Goal: Task Accomplishment & Management: Manage account settings

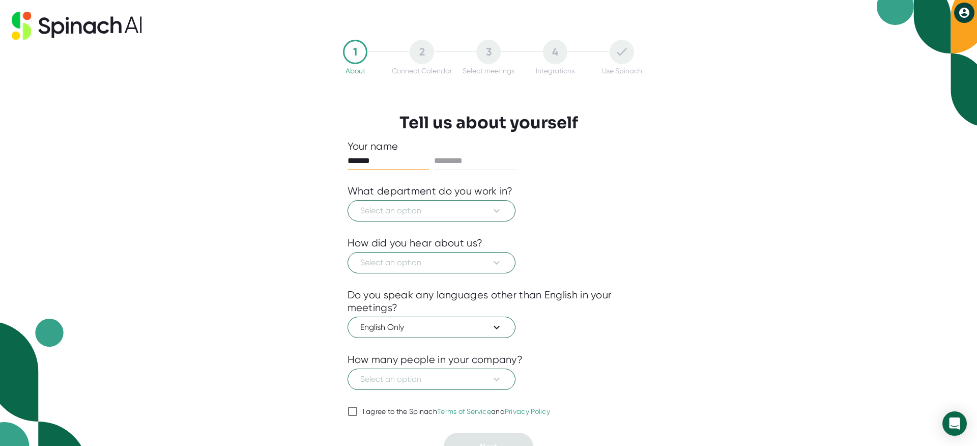
type input "*******"
type input "********"
click at [494, 217] on button "Select an option" at bounding box center [432, 210] width 168 height 21
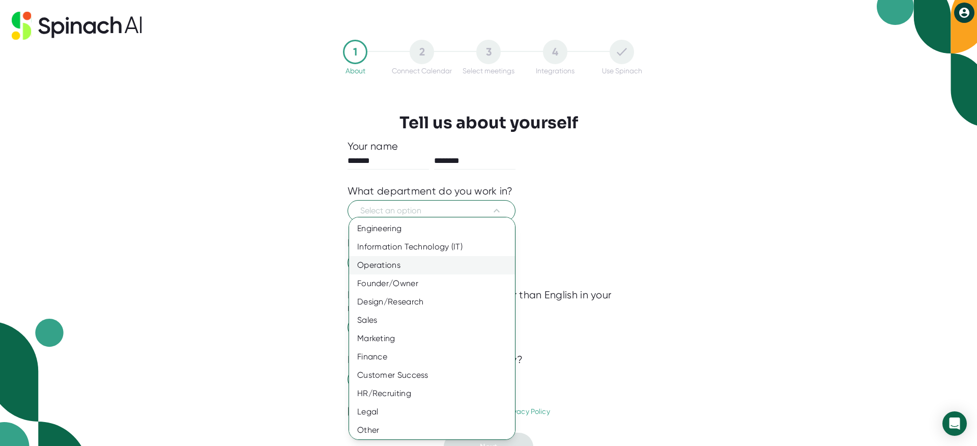
scroll to position [20, 0]
click at [393, 260] on div "Operations" at bounding box center [432, 263] width 166 height 18
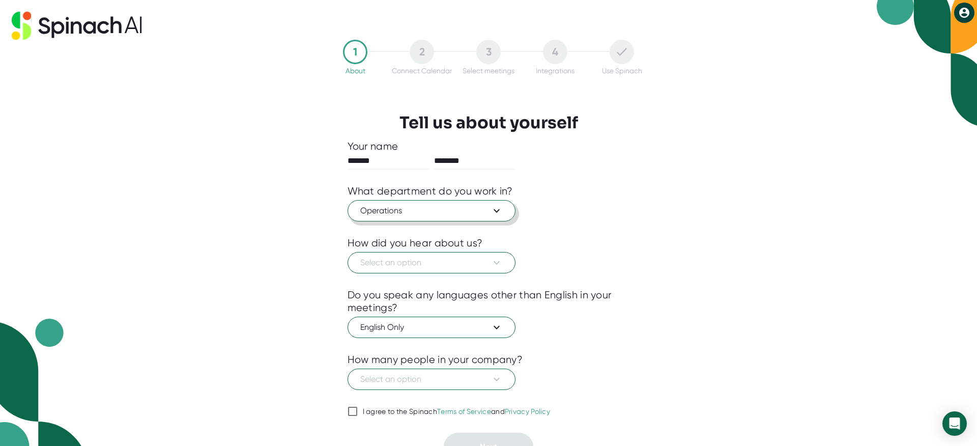
scroll to position [15, 0]
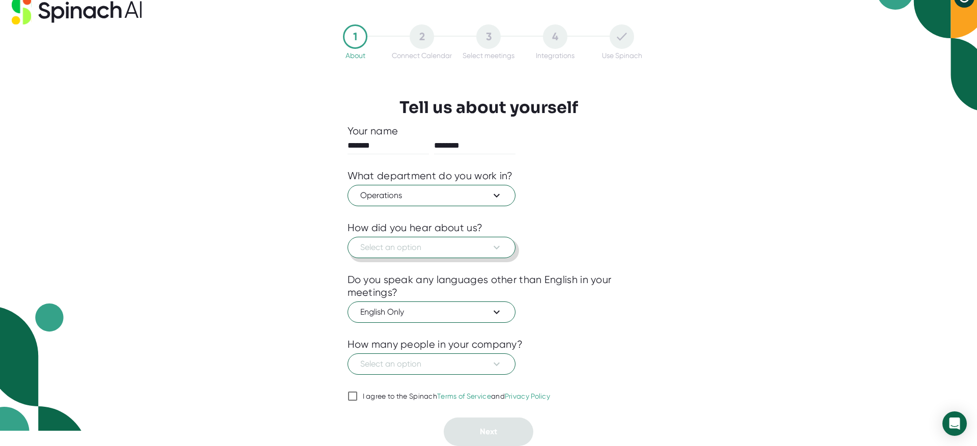
click at [391, 249] on span "Select an option" at bounding box center [431, 247] width 142 height 12
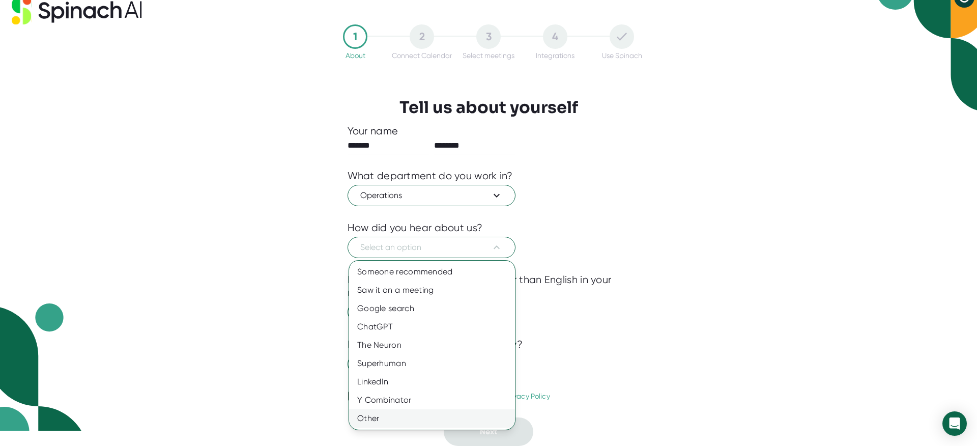
click at [380, 415] on div "Other" at bounding box center [432, 418] width 166 height 18
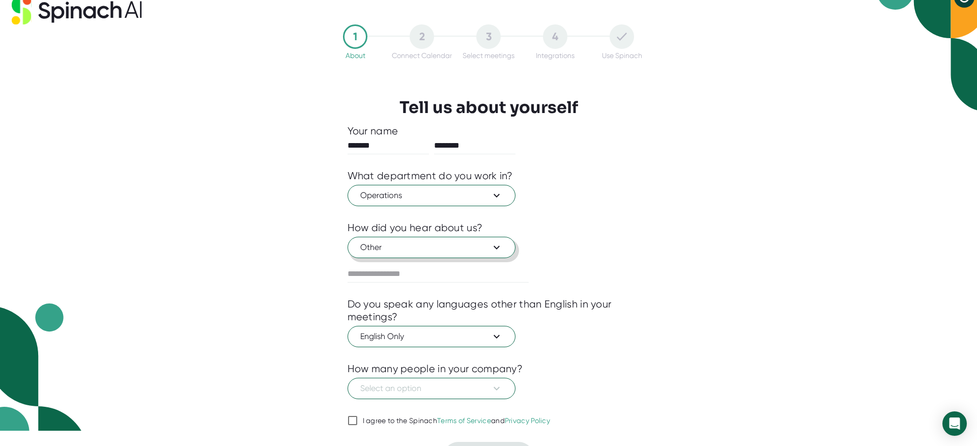
click at [383, 252] on span "Other" at bounding box center [431, 247] width 142 height 12
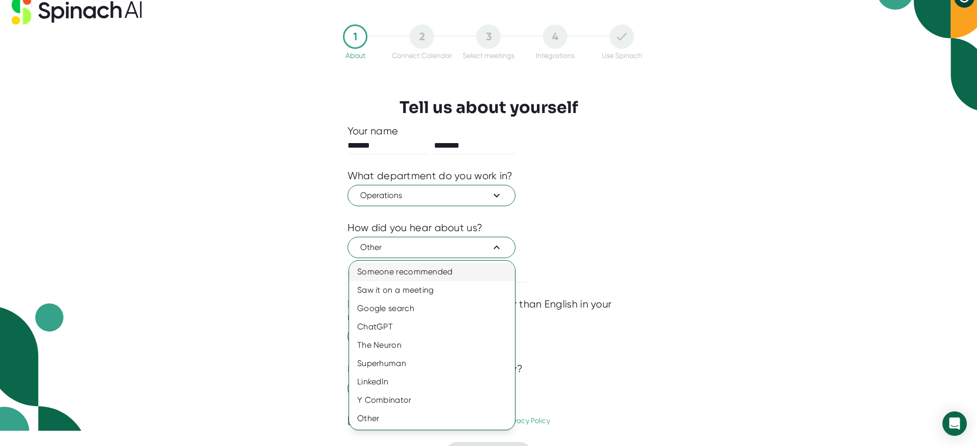
click at [399, 274] on div "Someone recommended" at bounding box center [432, 272] width 166 height 18
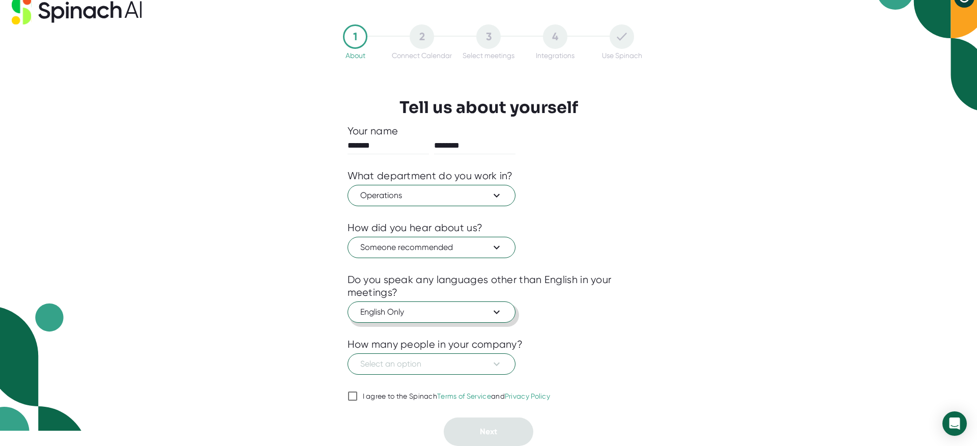
click at [422, 305] on button "English Only" at bounding box center [432, 311] width 168 height 21
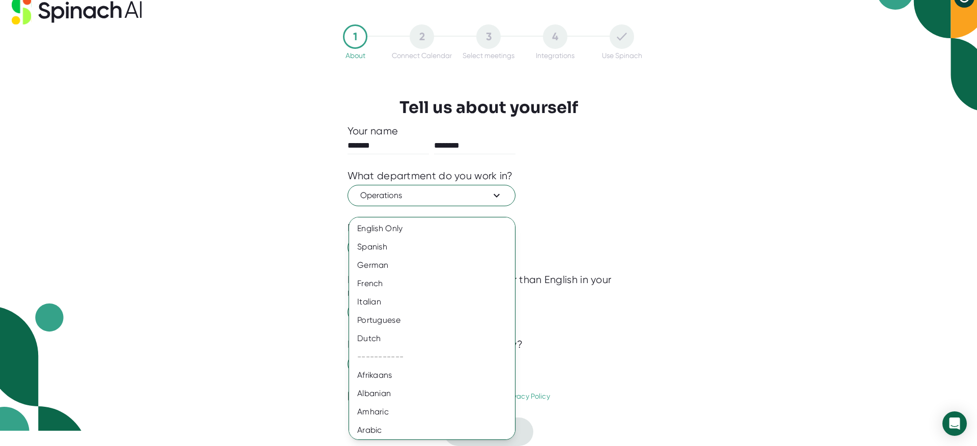
click at [562, 286] on div at bounding box center [488, 223] width 977 height 446
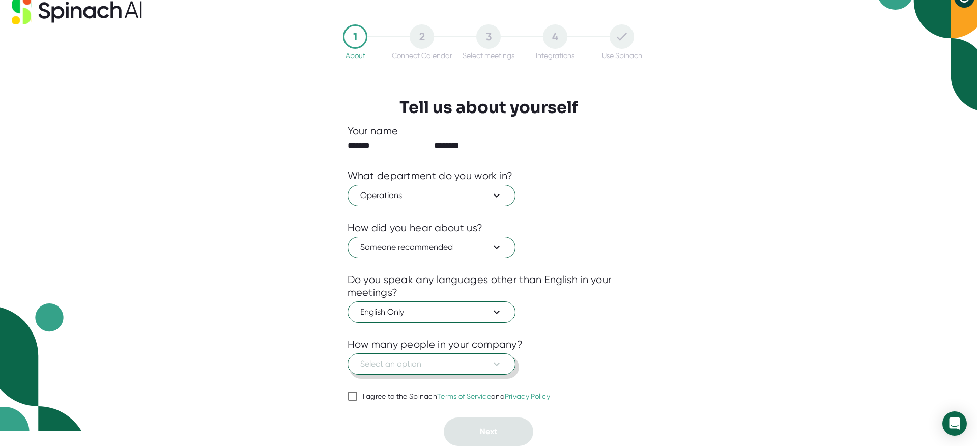
click at [402, 366] on span "Select an option" at bounding box center [431, 364] width 142 height 12
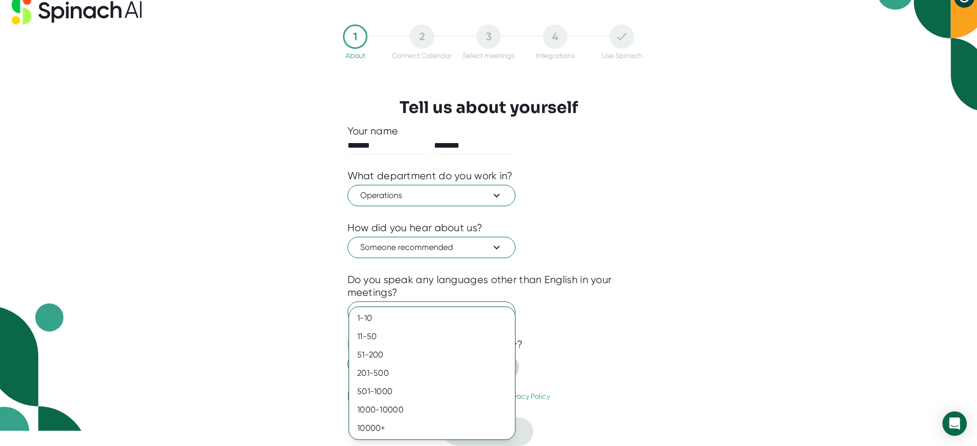
click at [402, 366] on div "201-500" at bounding box center [432, 373] width 166 height 18
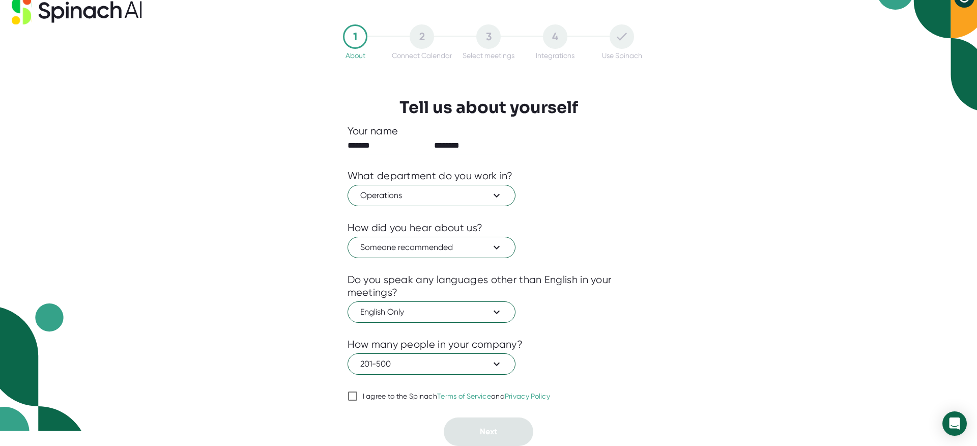
click at [350, 393] on input "I agree to the Spinach Terms of Service and Privacy Policy" at bounding box center [353, 396] width 10 height 12
checkbox input "true"
click at [479, 424] on button "Next" at bounding box center [489, 431] width 90 height 28
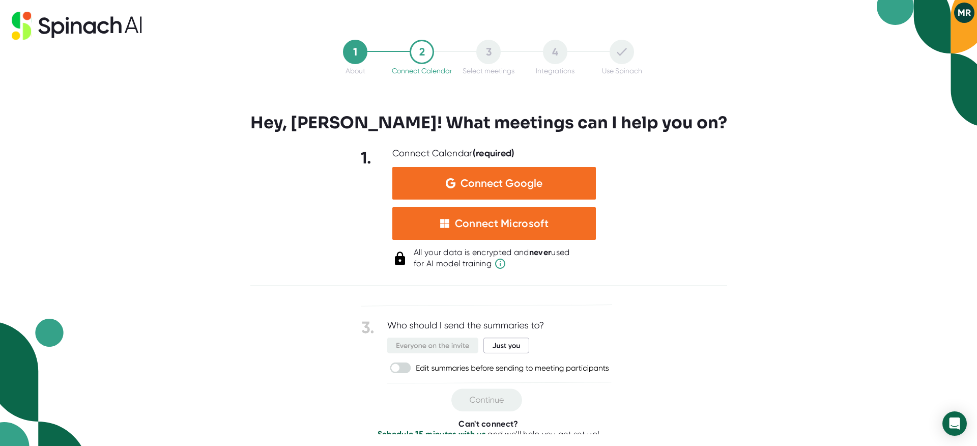
scroll to position [101, 0]
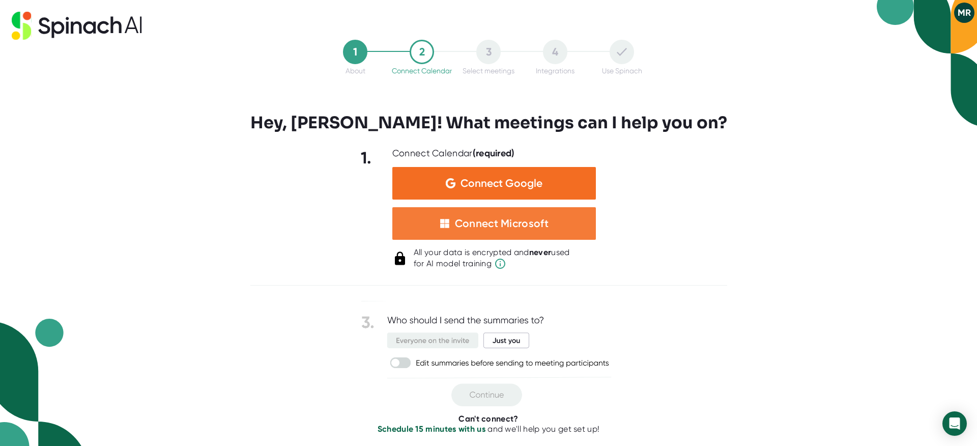
click at [515, 221] on div "Connect Microsoft" at bounding box center [502, 223] width 94 height 13
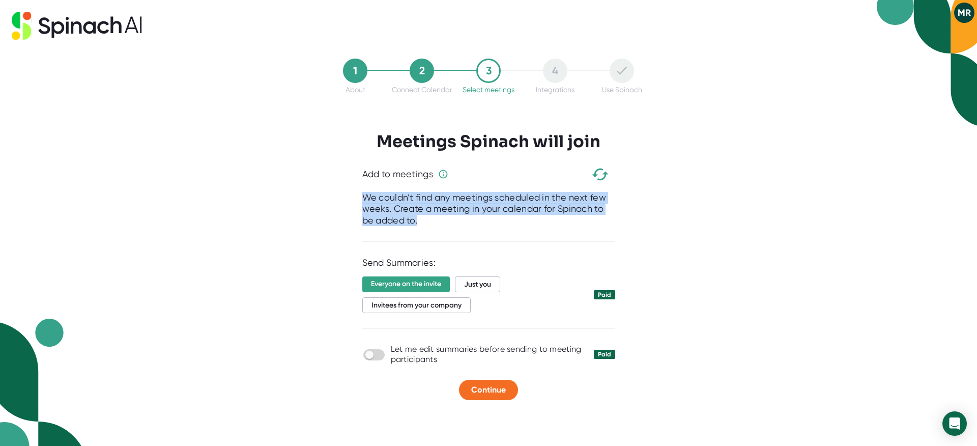
drag, startPoint x: 364, startPoint y: 196, endPoint x: 422, endPoint y: 218, distance: 61.5
click at [422, 218] on div "We couldn’t find any meetings scheduled in the next few weeks. Create a meeting…" at bounding box center [488, 209] width 253 height 35
click at [477, 218] on div "We couldn’t find any meetings scheduled in the next few weeks. Create a meeting…" at bounding box center [488, 209] width 253 height 35
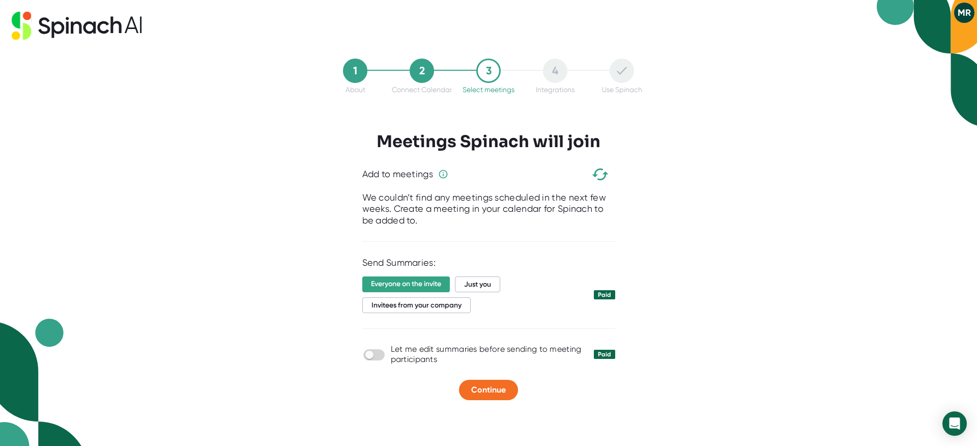
click at [601, 181] on icon "button" at bounding box center [600, 174] width 18 height 18
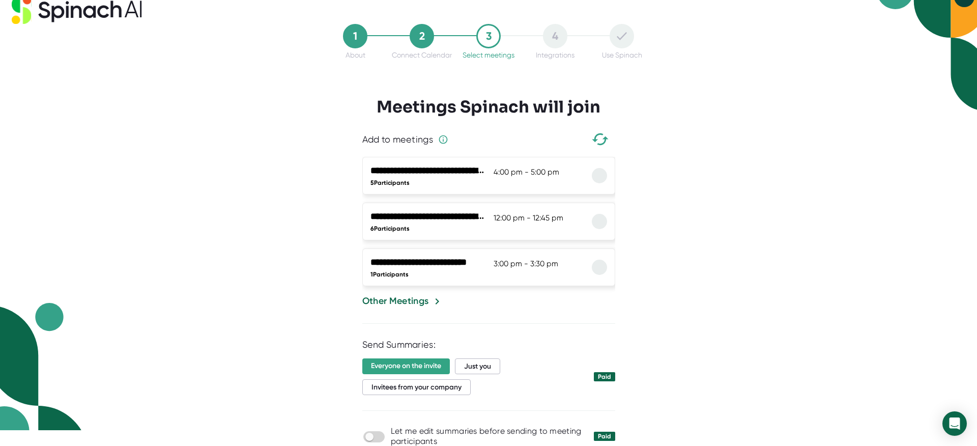
scroll to position [0, 0]
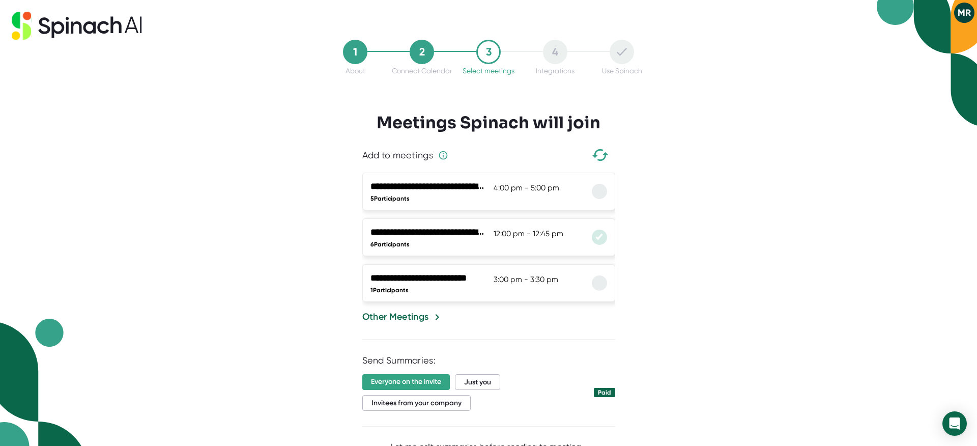
click at [606, 241] on li "**********" at bounding box center [488, 237] width 253 height 38
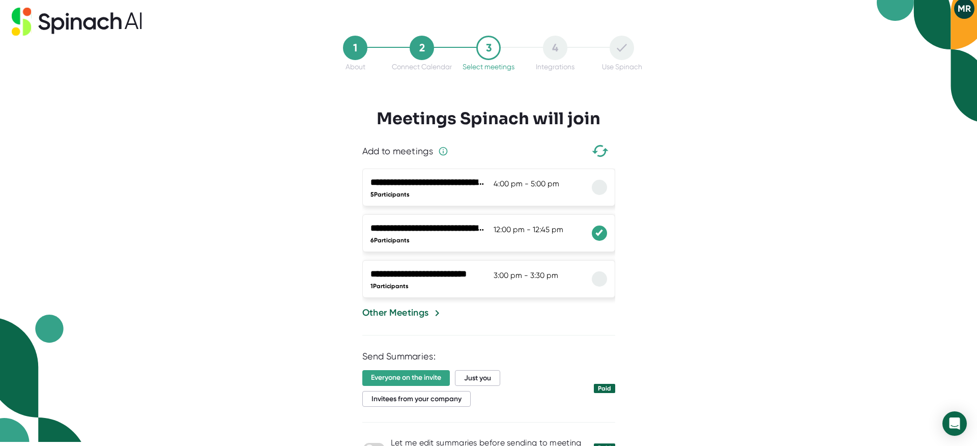
scroll to position [5, 0]
click at [409, 314] on div "Other Meetings" at bounding box center [395, 312] width 67 height 14
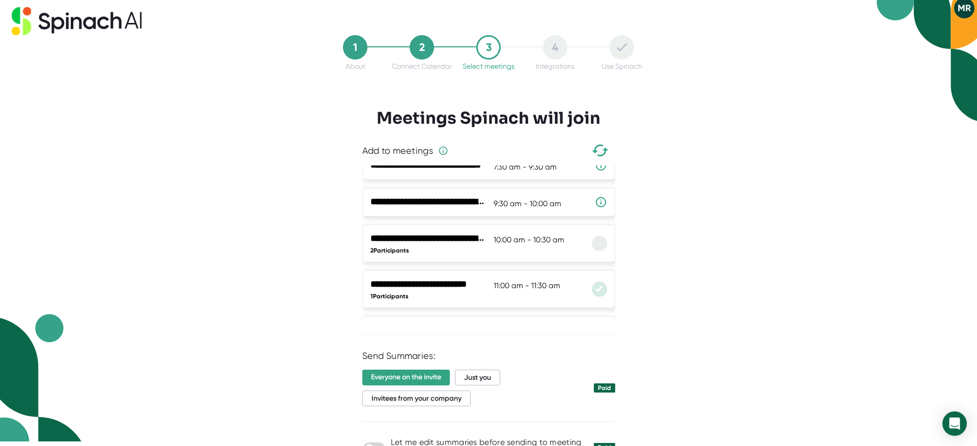
scroll to position [161, 0]
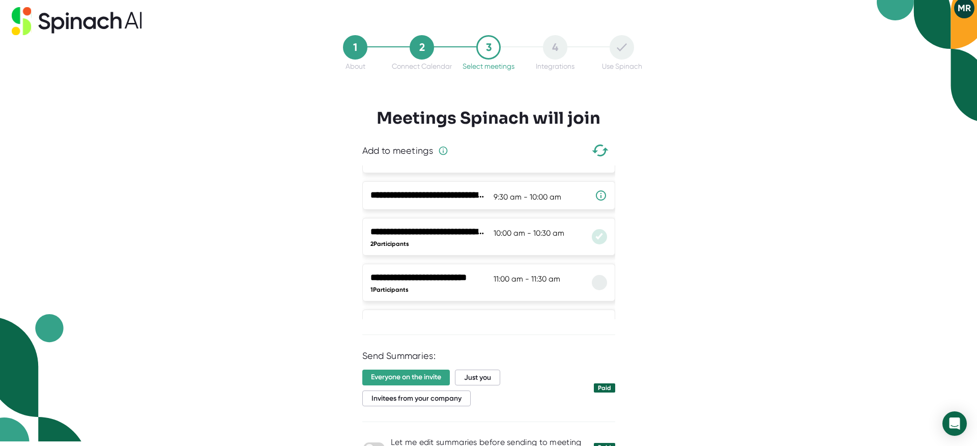
click at [602, 239] on icon at bounding box center [599, 237] width 10 height 8
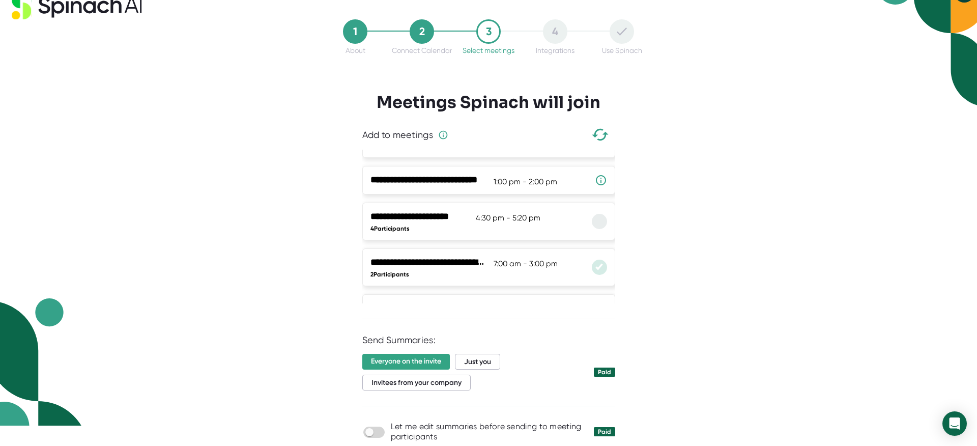
scroll to position [1037, 0]
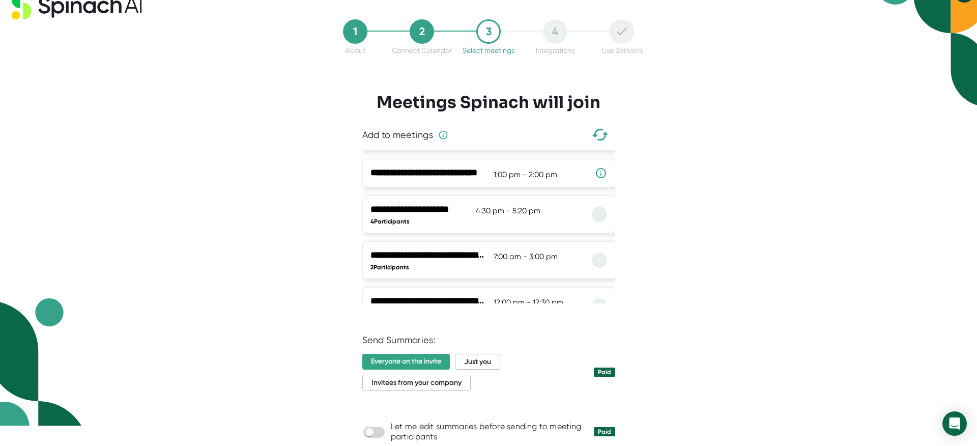
click at [557, 342] on div "Send Summaries:" at bounding box center [488, 340] width 253 height 12
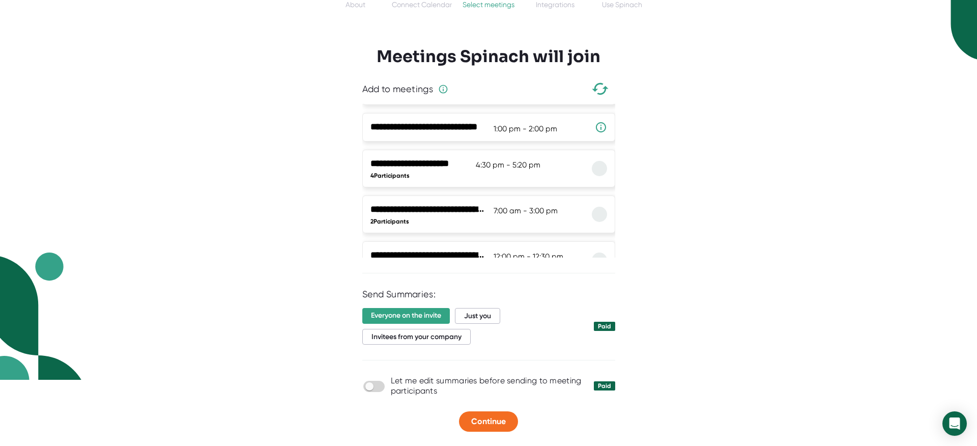
scroll to position [67, 0]
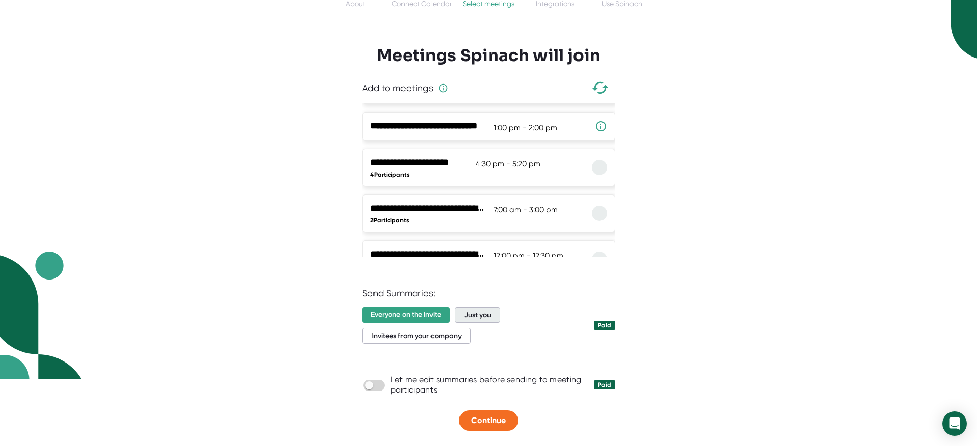
click at [486, 320] on span "Just you" at bounding box center [477, 315] width 45 height 16
click at [378, 382] on input "checkbox" at bounding box center [369, 385] width 29 height 9
checkbox input "true"
click at [505, 415] on span "Continue" at bounding box center [488, 420] width 35 height 10
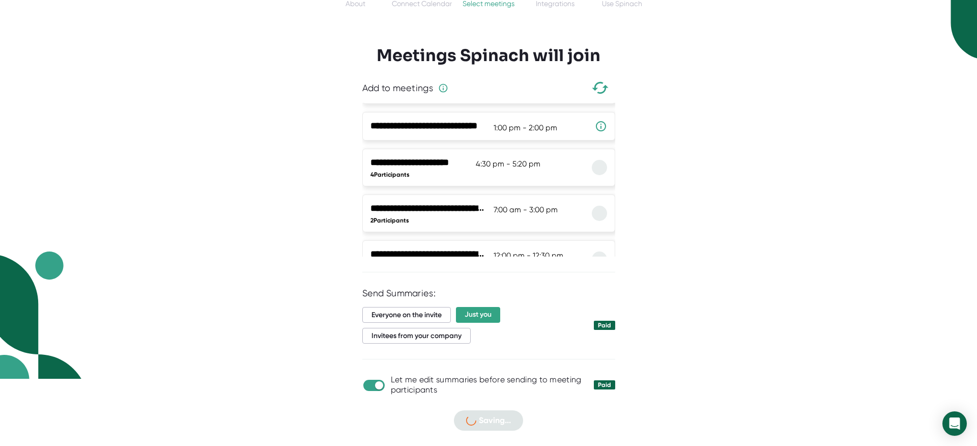
scroll to position [0, 0]
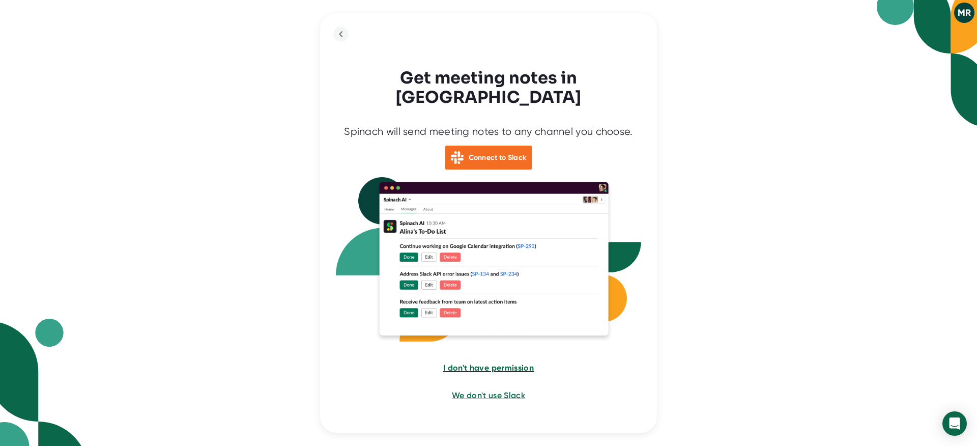
click at [473, 363] on span "I don't have permission" at bounding box center [488, 368] width 91 height 10
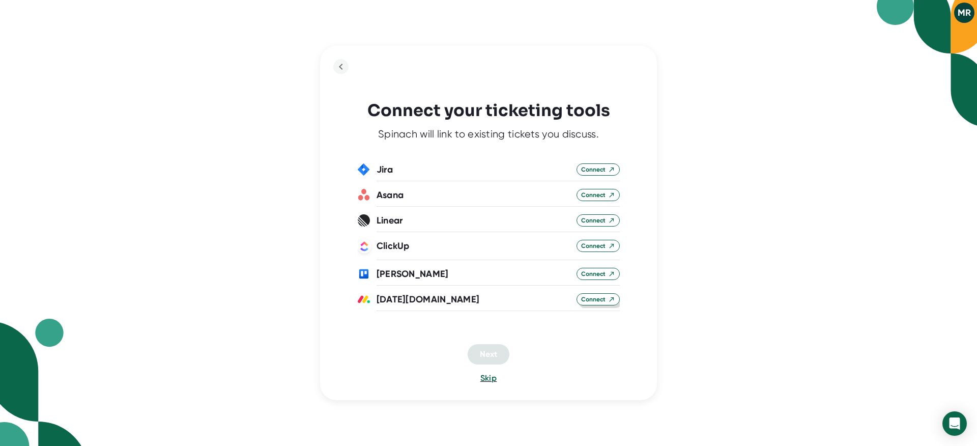
click at [585, 301] on span "Connect" at bounding box center [598, 299] width 34 height 9
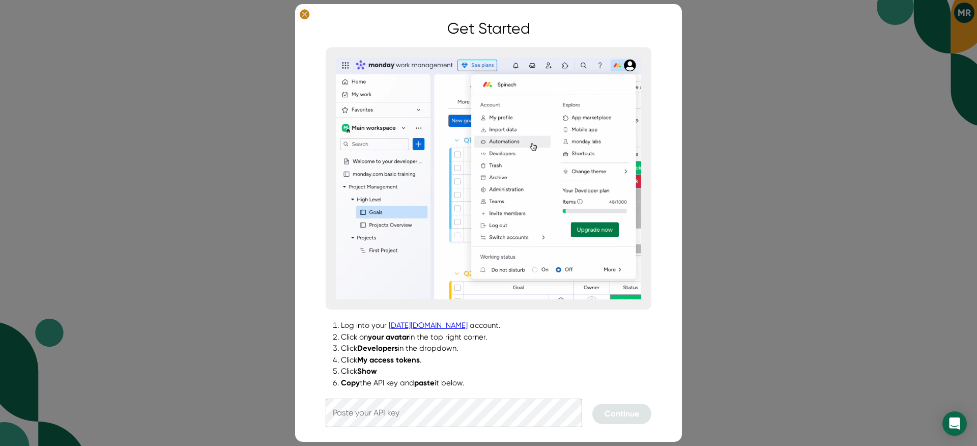
click at [307, 12] on ellipse at bounding box center [305, 14] width 10 height 10
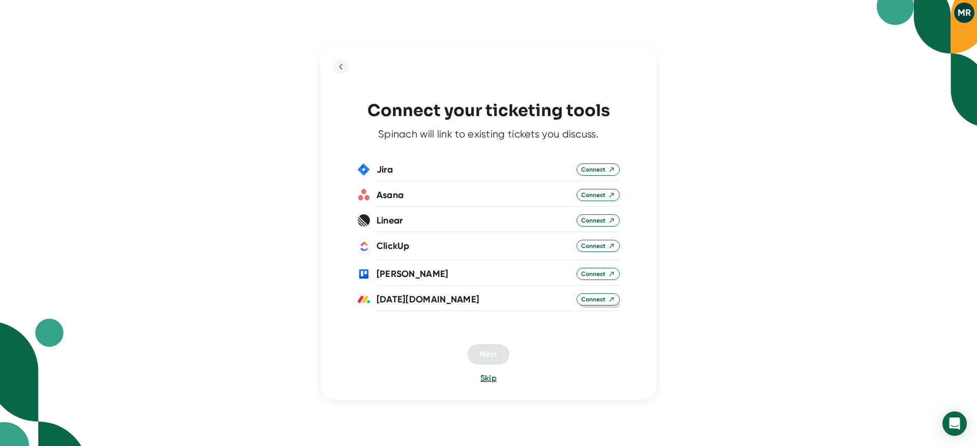
click at [603, 301] on span "Connect" at bounding box center [598, 299] width 34 height 9
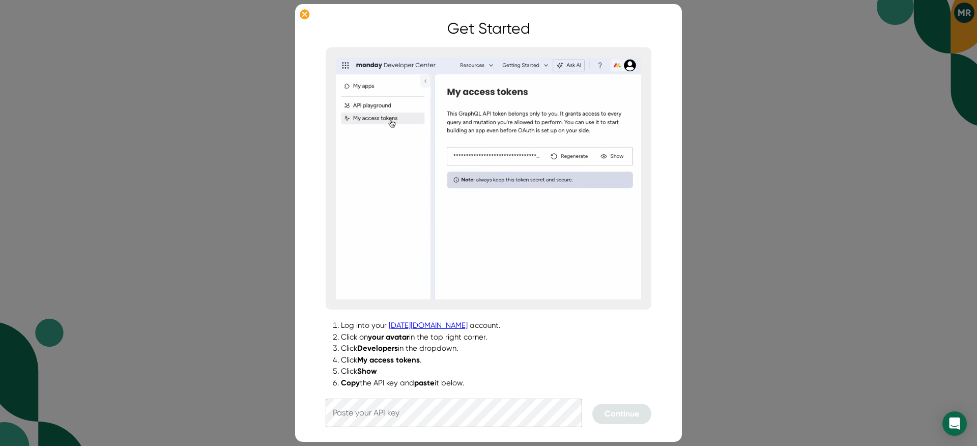
click at [745, 229] on div at bounding box center [488, 223] width 977 height 446
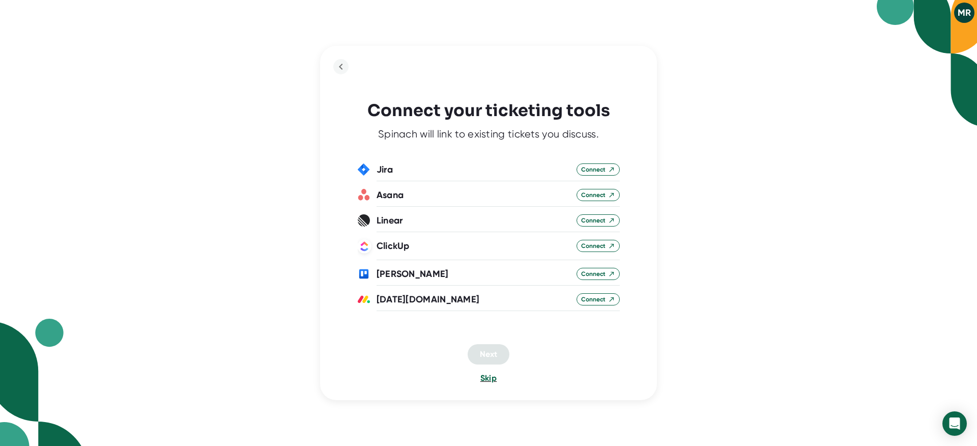
click at [484, 376] on span "Skip" at bounding box center [488, 378] width 16 height 10
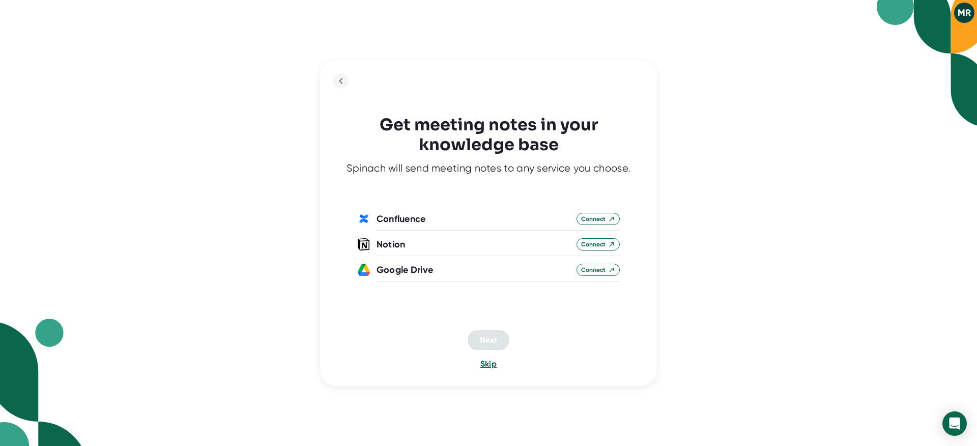
click at [488, 360] on span "Skip" at bounding box center [488, 364] width 16 height 10
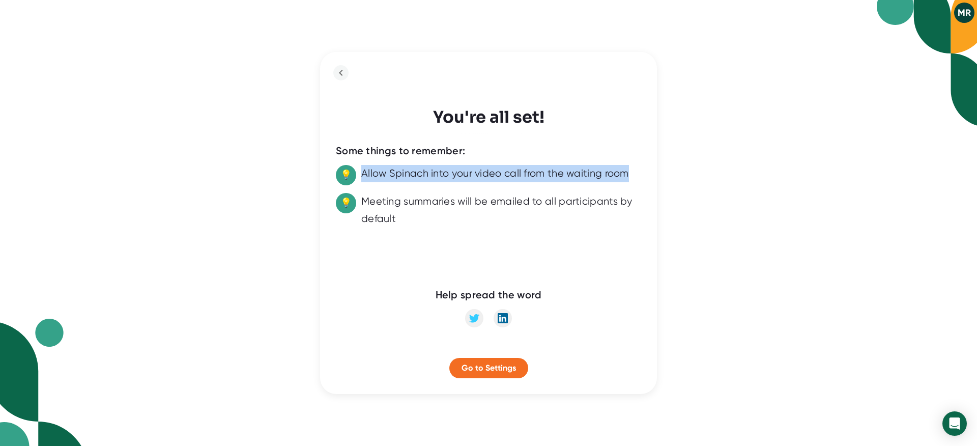
drag, startPoint x: 364, startPoint y: 175, endPoint x: 638, endPoint y: 169, distance: 273.3
click at [637, 169] on div "💡 Allow Spinach into your video call from the waiting room" at bounding box center [488, 175] width 305 height 20
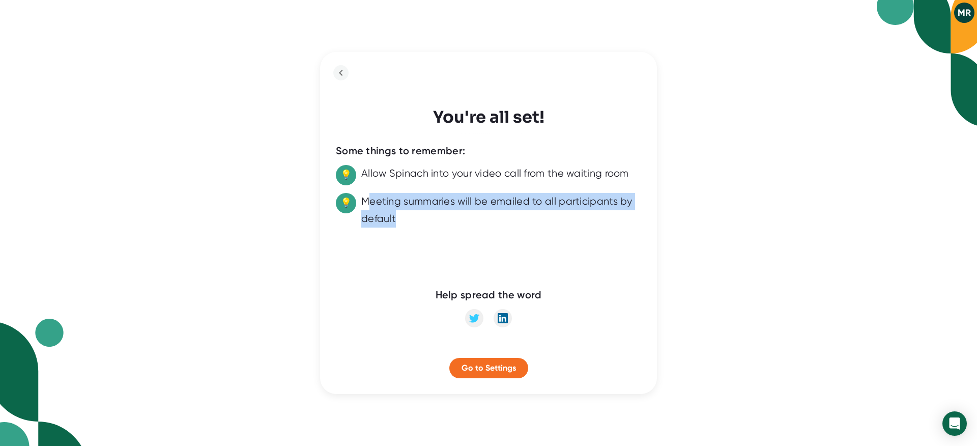
drag, startPoint x: 372, startPoint y: 195, endPoint x: 474, endPoint y: 230, distance: 108.3
click at [474, 231] on div "Some things to remember: 💡 Allow Spinach into your video call from the waiting …" at bounding box center [488, 228] width 305 height 198
click at [472, 228] on div at bounding box center [488, 257] width 305 height 61
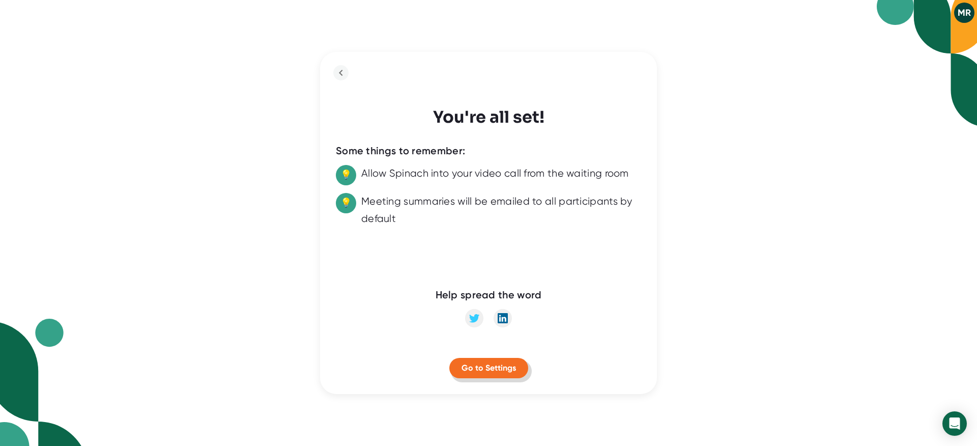
click at [485, 365] on span "Go to Settings" at bounding box center [488, 368] width 54 height 10
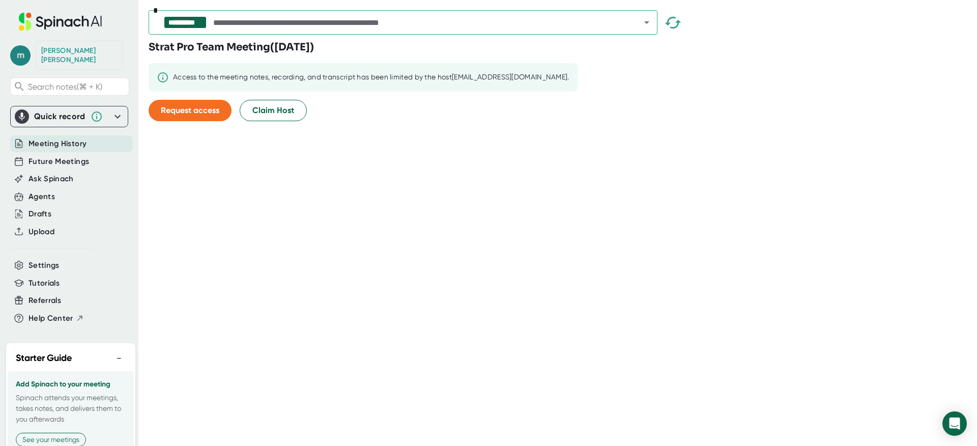
click at [13, 51] on span "m" at bounding box center [20, 55] width 20 height 20
click at [95, 261] on div at bounding box center [488, 223] width 977 height 446
click at [57, 156] on span "Future Meetings" at bounding box center [58, 162] width 61 height 12
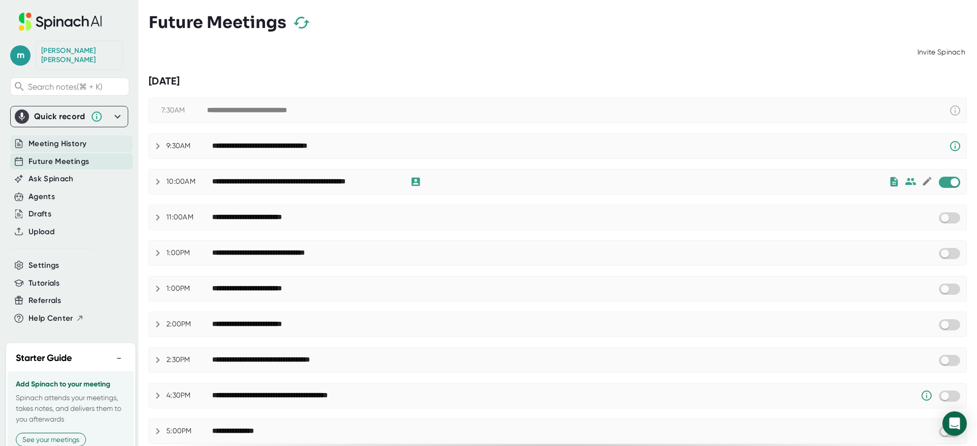
click at [61, 139] on span "Meeting History" at bounding box center [57, 144] width 58 height 12
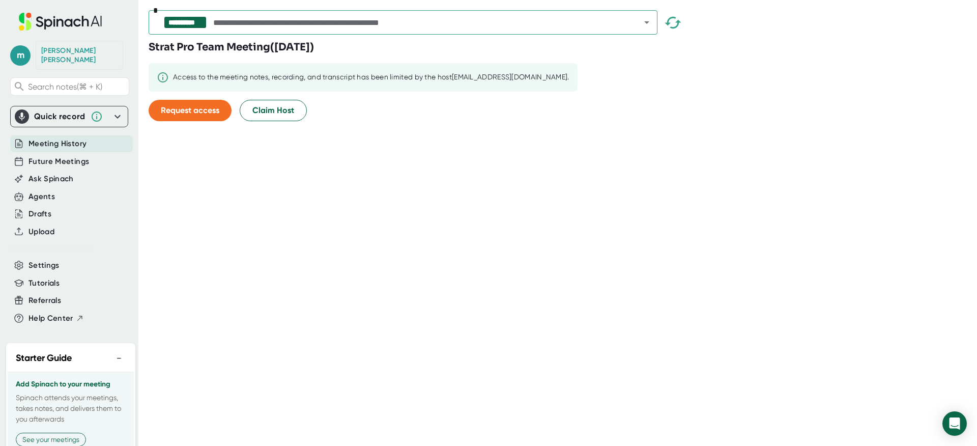
scroll to position [33, 0]
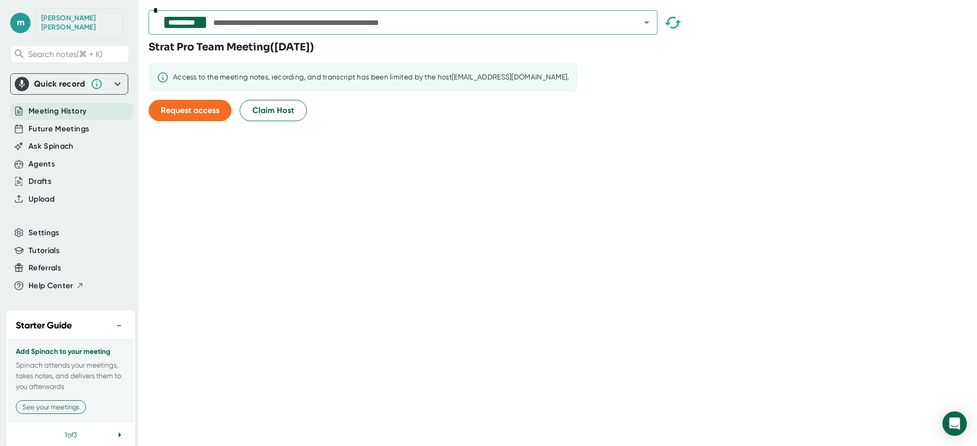
click at [119, 432] on icon at bounding box center [120, 434] width 3 height 5
click at [50, 411] on button "View your settings" at bounding box center [50, 418] width 69 height 14
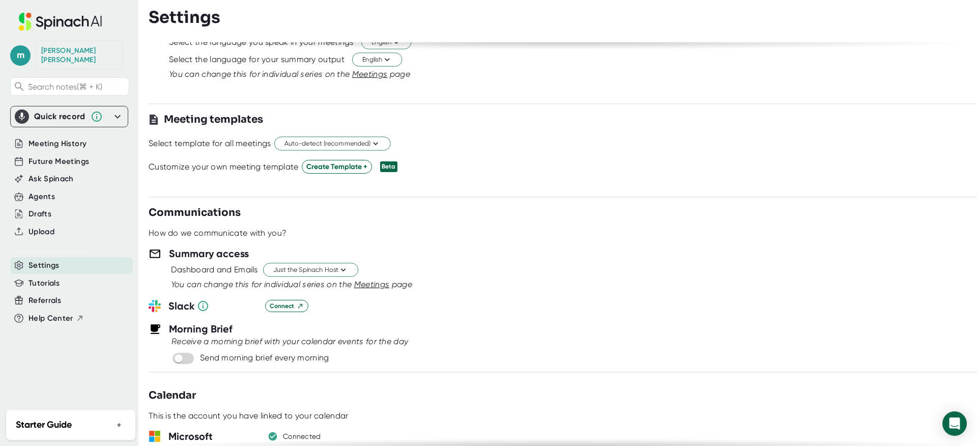
scroll to position [137, 0]
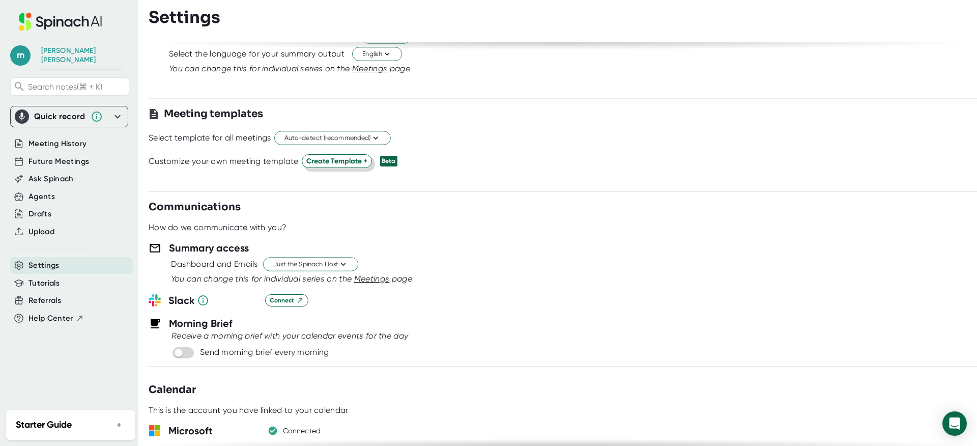
click at [338, 161] on span "Create Template +" at bounding box center [336, 161] width 61 height 11
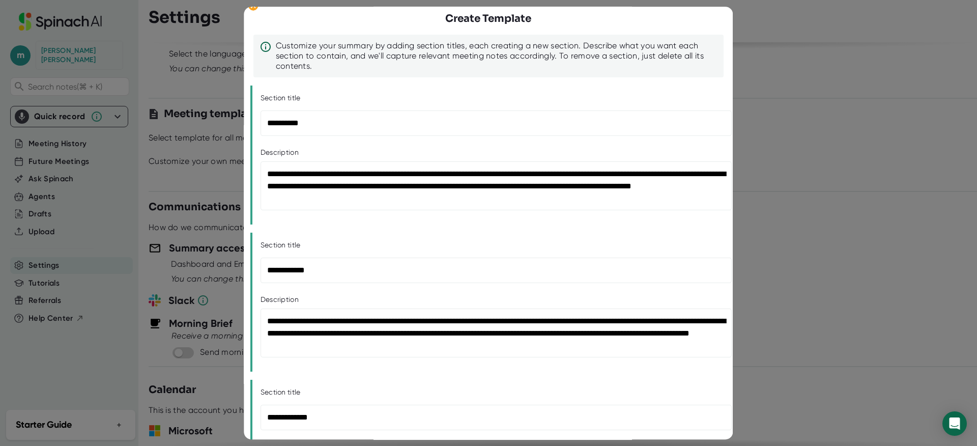
scroll to position [0, 0]
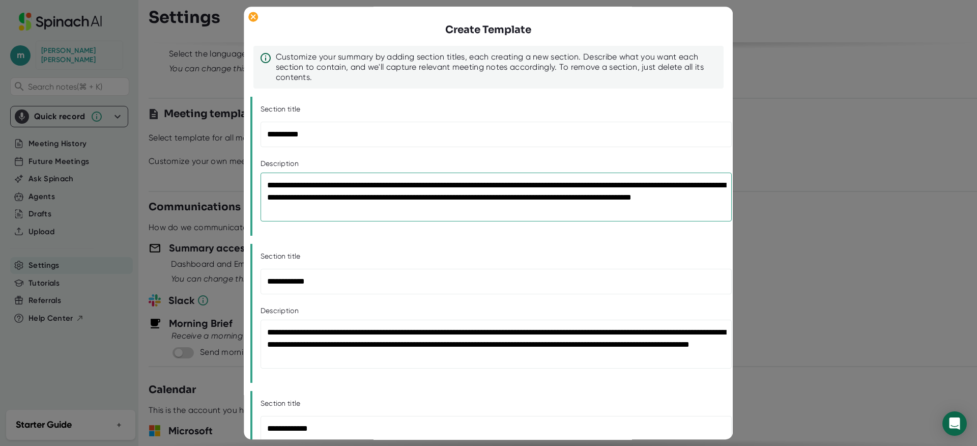
click at [294, 199] on textarea "**********" at bounding box center [496, 196] width 471 height 49
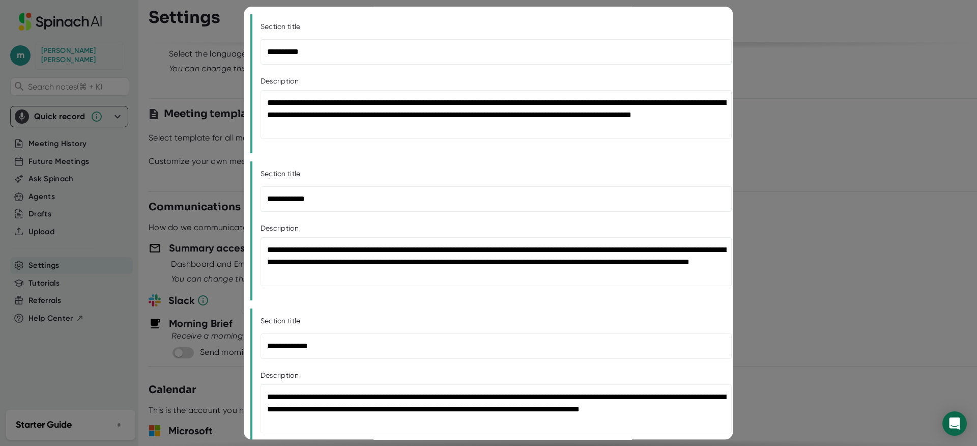
click at [312, 168] on div "**********" at bounding box center [488, 230] width 476 height 139
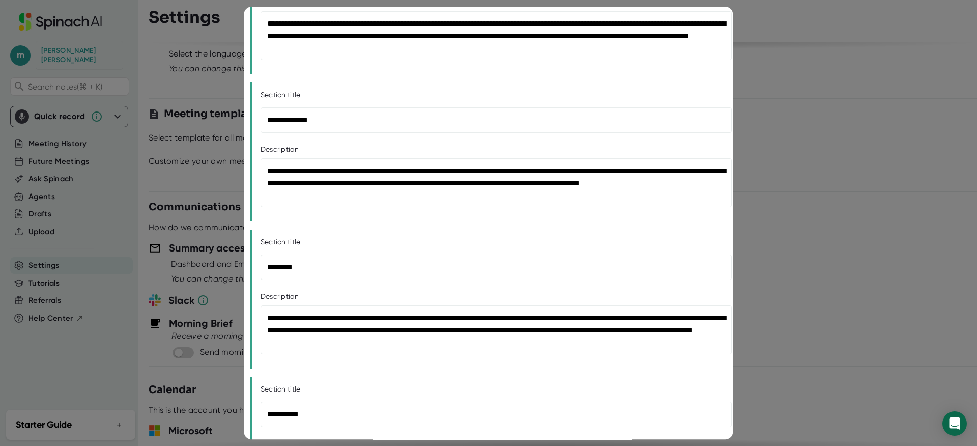
scroll to position [307, 0]
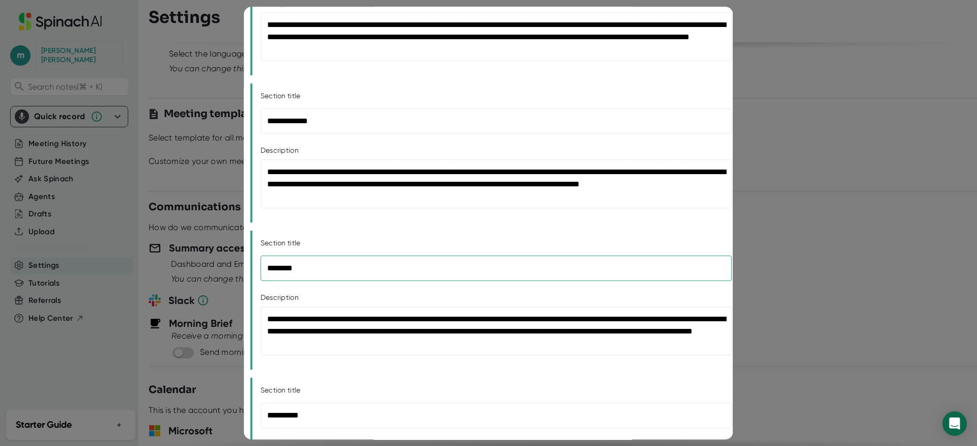
click at [304, 260] on input "********" at bounding box center [496, 267] width 471 height 25
click at [312, 272] on input "********" at bounding box center [496, 267] width 471 height 25
type input "**********"
click at [432, 338] on textarea "**********" at bounding box center [496, 330] width 471 height 49
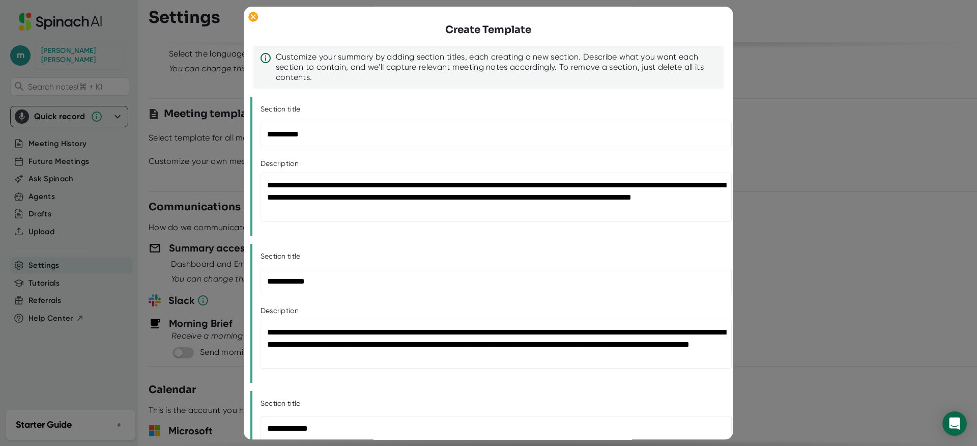
scroll to position [442, 0]
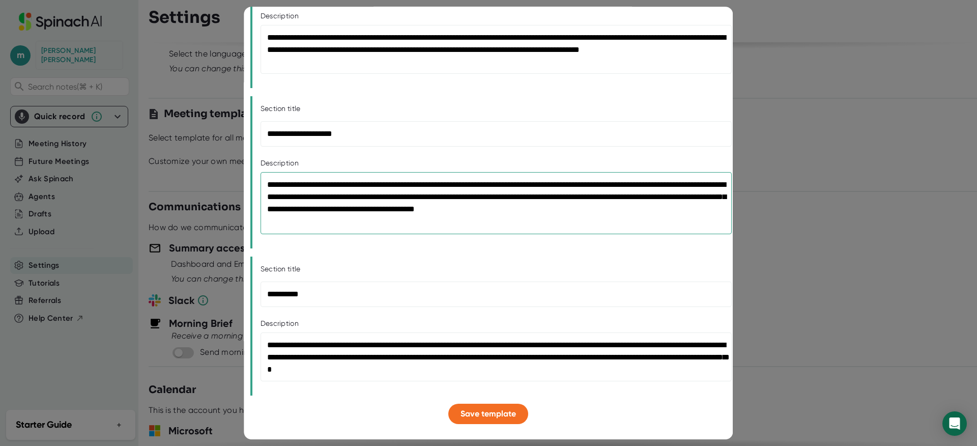
type textarea "**********"
click at [304, 256] on div "**********" at bounding box center [488, 325] width 476 height 139
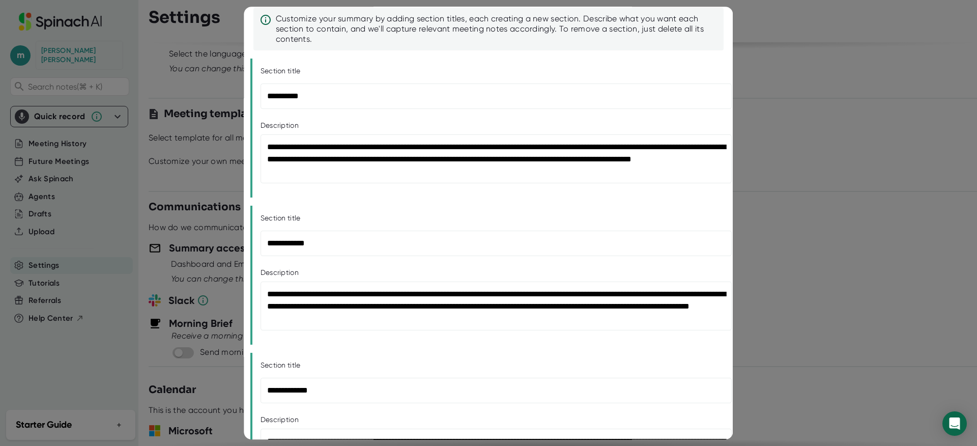
scroll to position [0, 0]
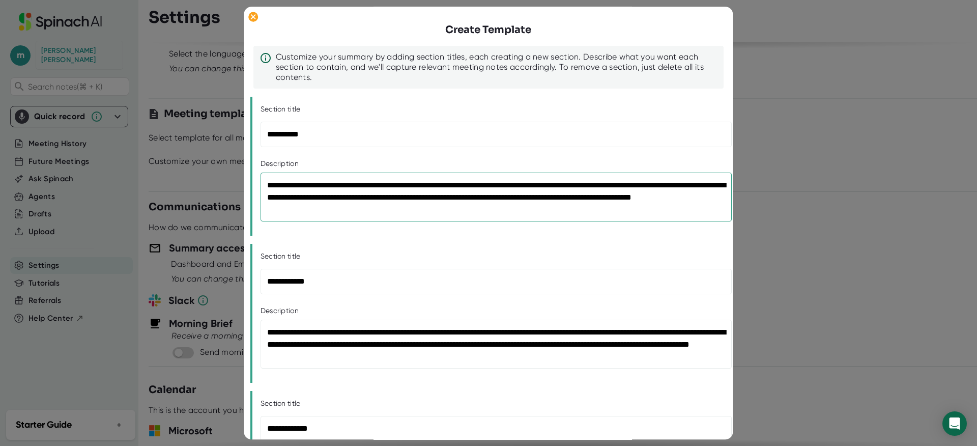
click at [315, 215] on textarea "**********" at bounding box center [496, 196] width 471 height 49
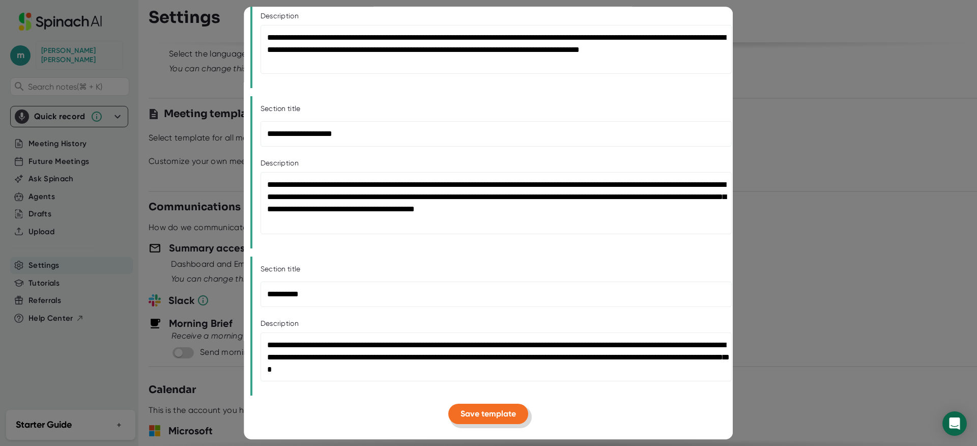
click at [485, 414] on span "Save template" at bounding box center [488, 414] width 55 height 10
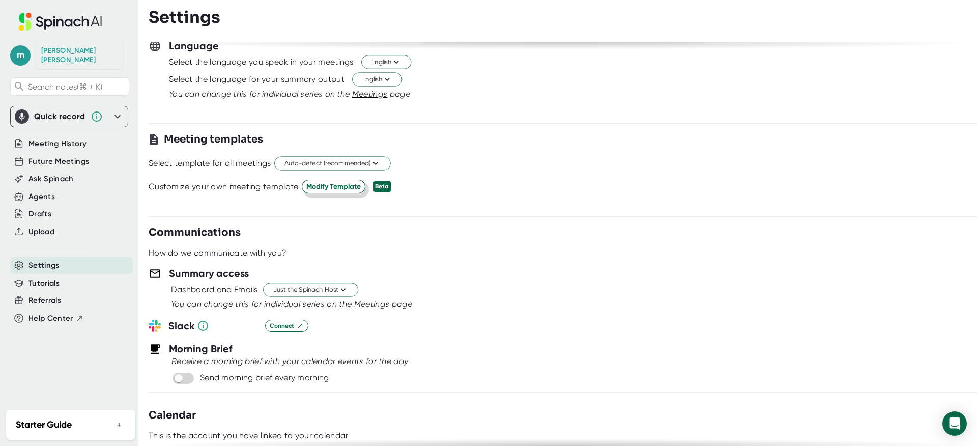
scroll to position [0, 0]
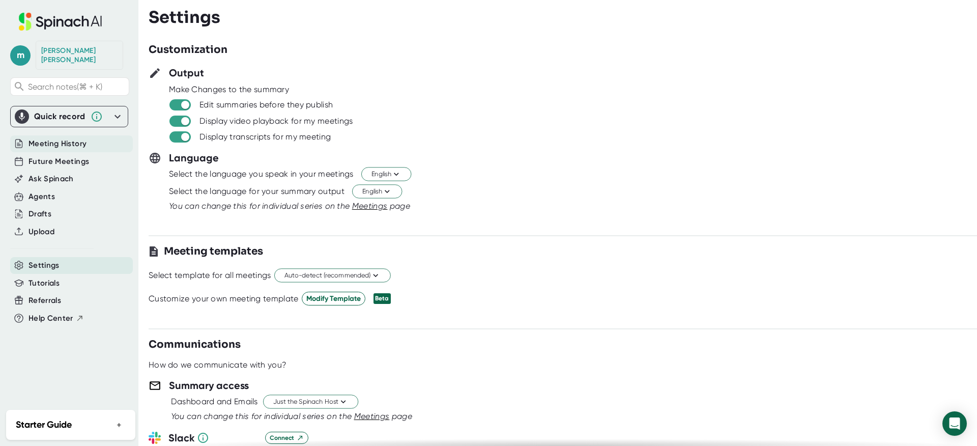
click at [85, 138] on span "Meeting History" at bounding box center [57, 144] width 58 height 12
